Goal: Complete application form

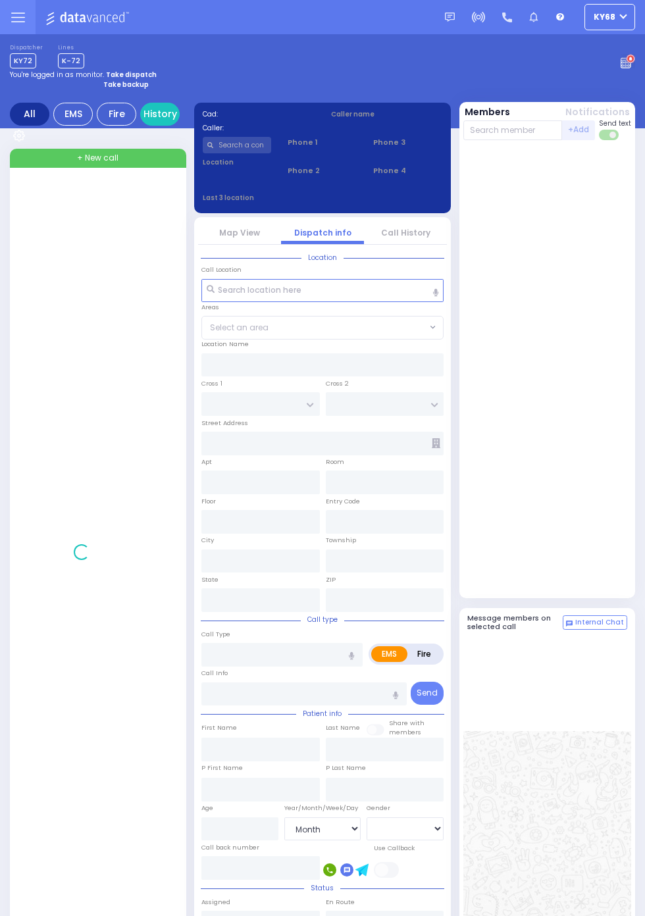
select select "Month"
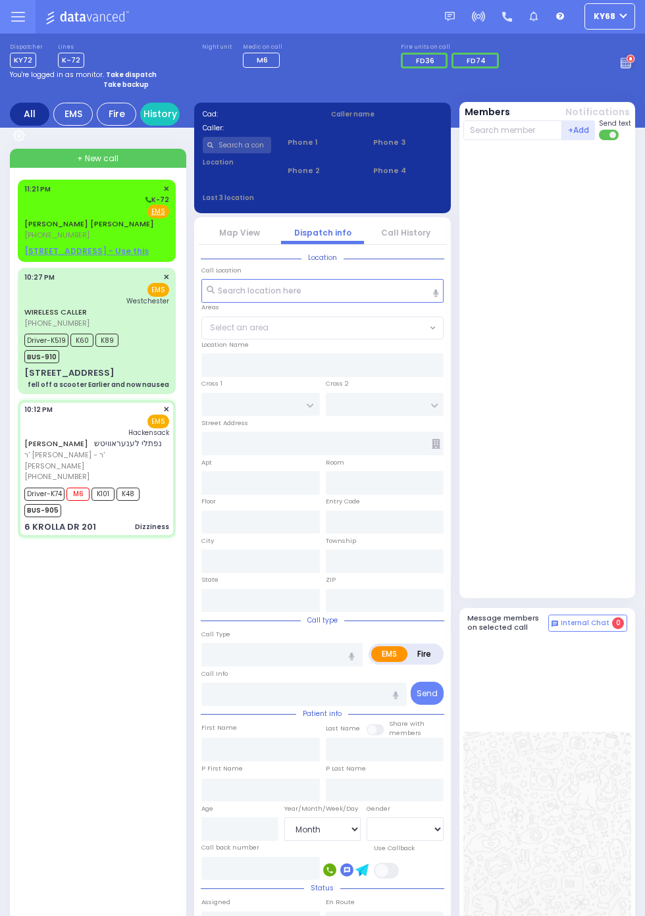
select select
type input "Dizziness"
radio input "true"
type input "NAFTULA"
type input "LEONOROWITZ"
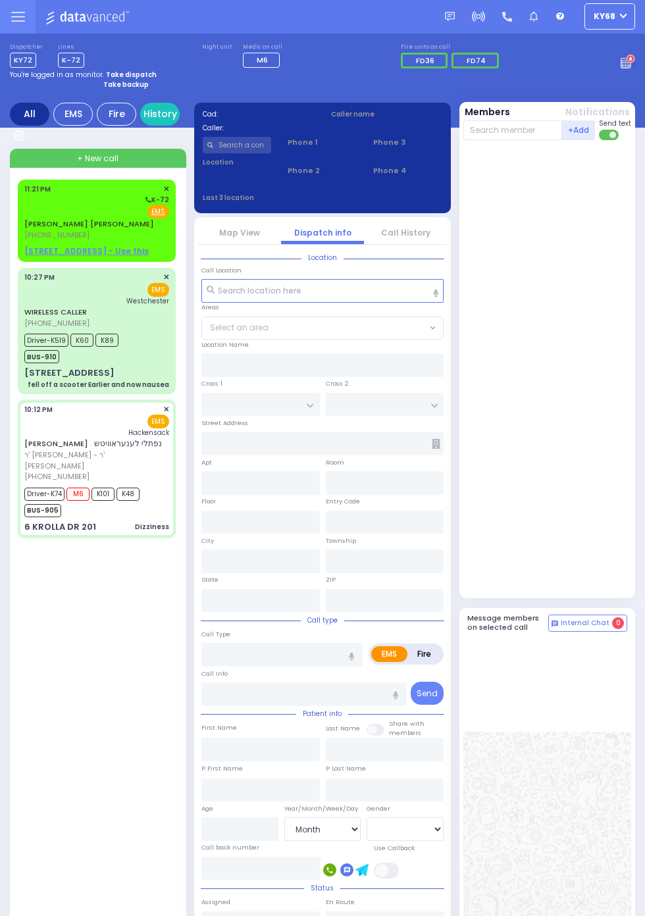
type input "Malky"
type input "LEONOROWITZ"
type input "68"
select select "Year"
select select "[DEMOGRAPHIC_DATA]"
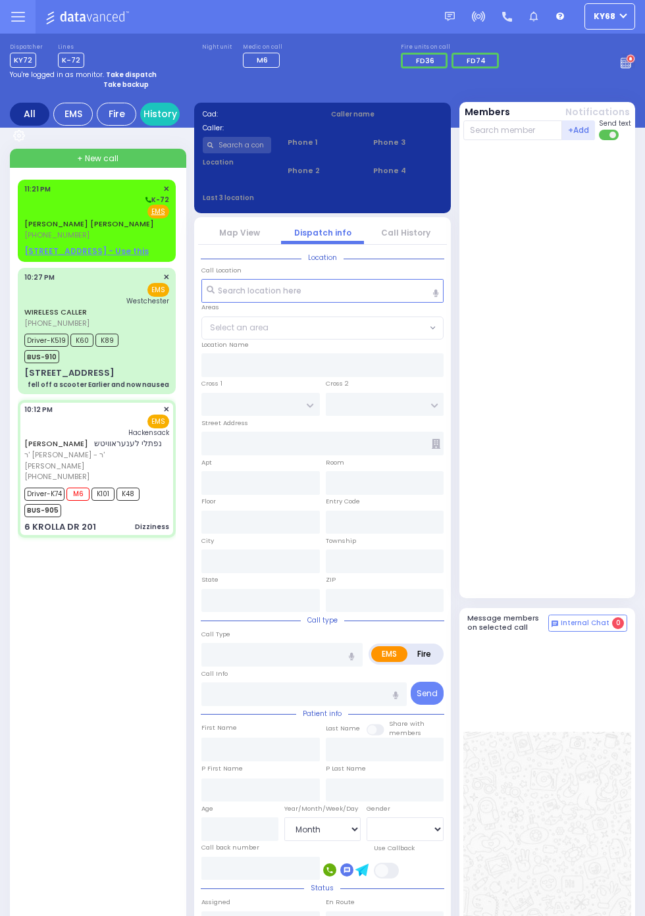
type input "22:12"
type input "22:14"
type input "22:16"
type input "22:48"
type input "Hackensack University Medical Center"
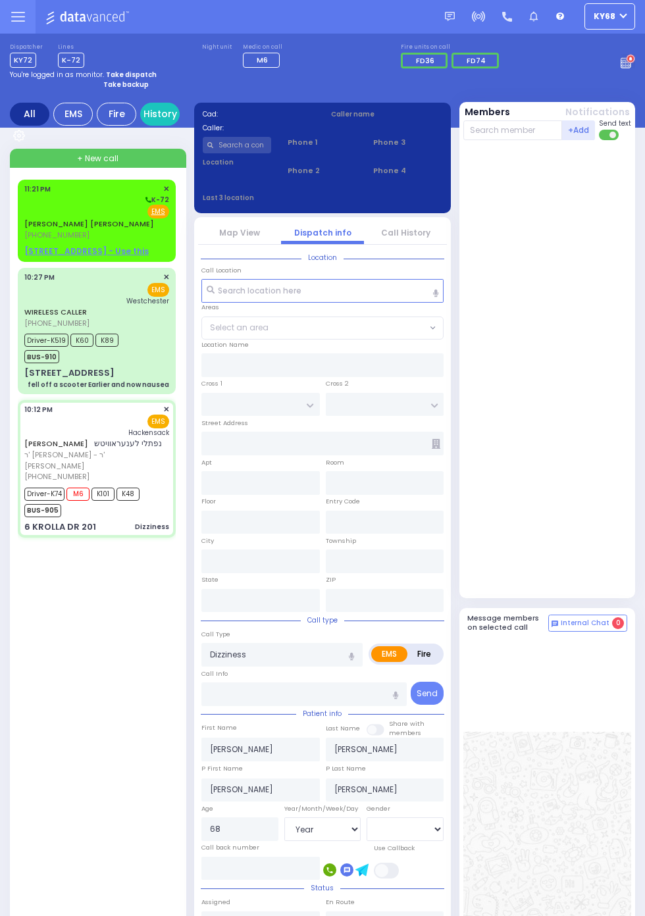
type input "ACRES RD"
type input "SATMAR DR"
type input "6 KROLLA DR"
type input "201"
type input "Monroe"
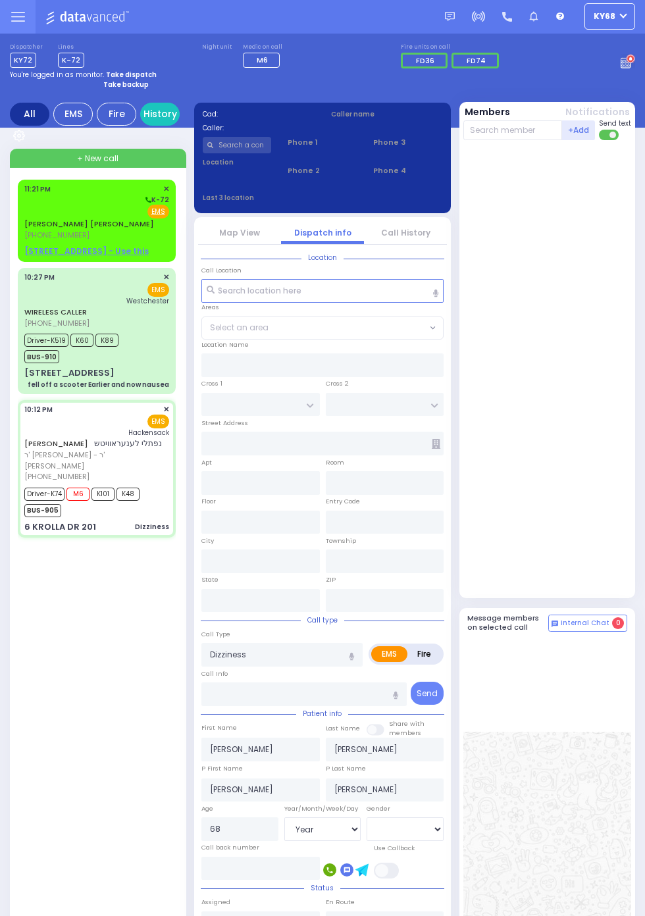
type input "New York"
type input "10950"
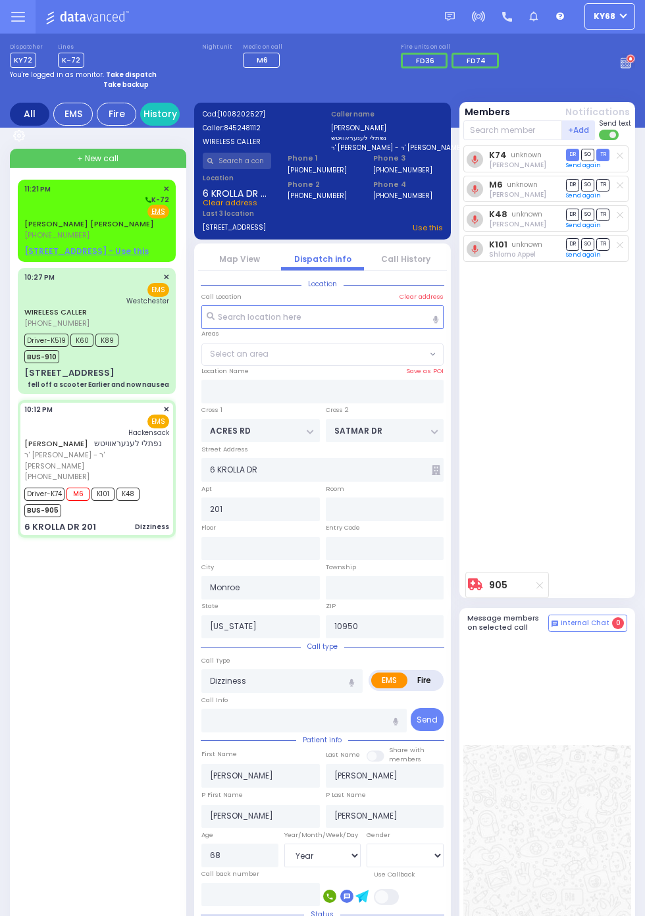
select select "PALM TREE"
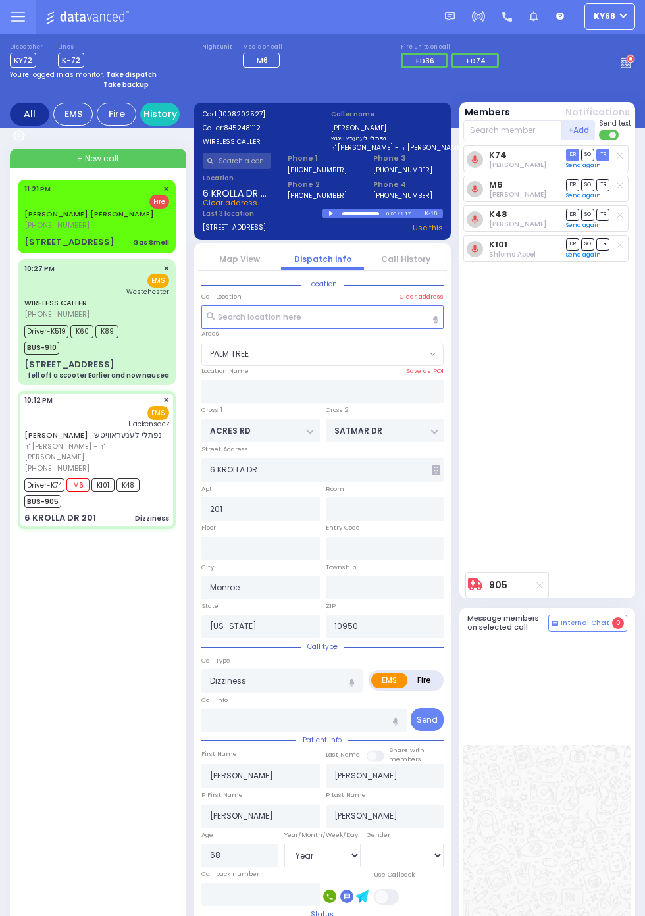
scroll to position [0, 0]
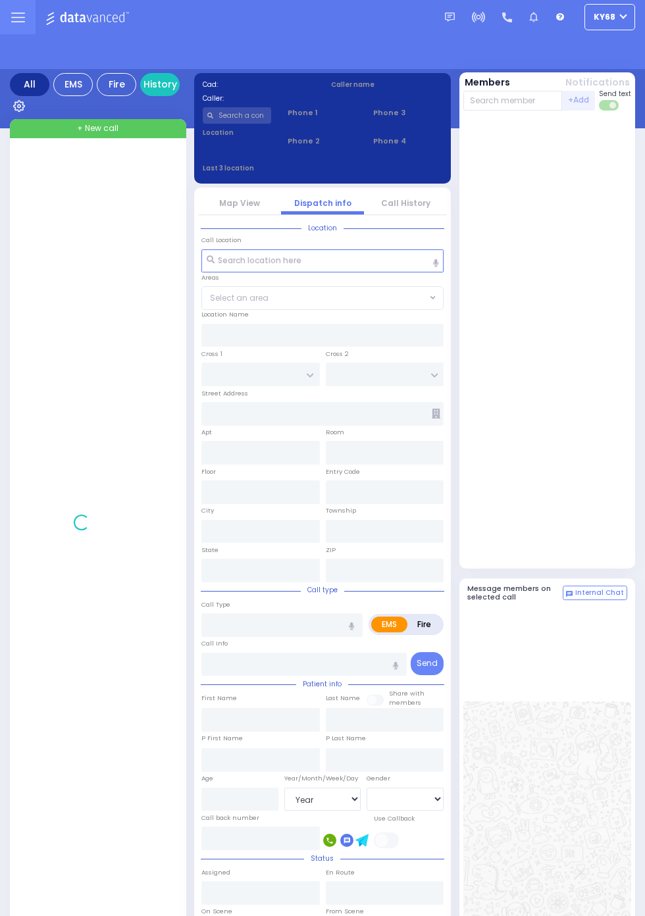
select select "Year"
select select "[DEMOGRAPHIC_DATA]"
select select "Year"
select select "[DEMOGRAPHIC_DATA]"
